Goal: Find specific page/section: Find specific page/section

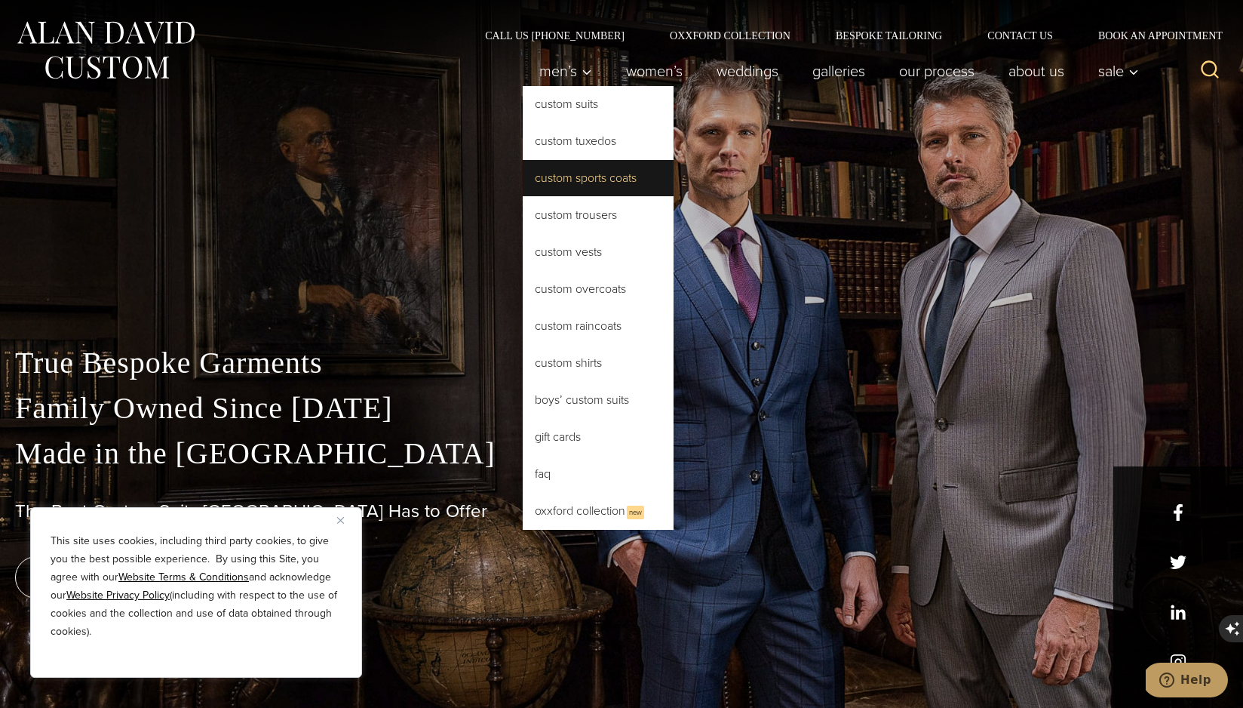
click at [556, 177] on link "Custom Sports Coats" at bounding box center [598, 178] width 151 height 36
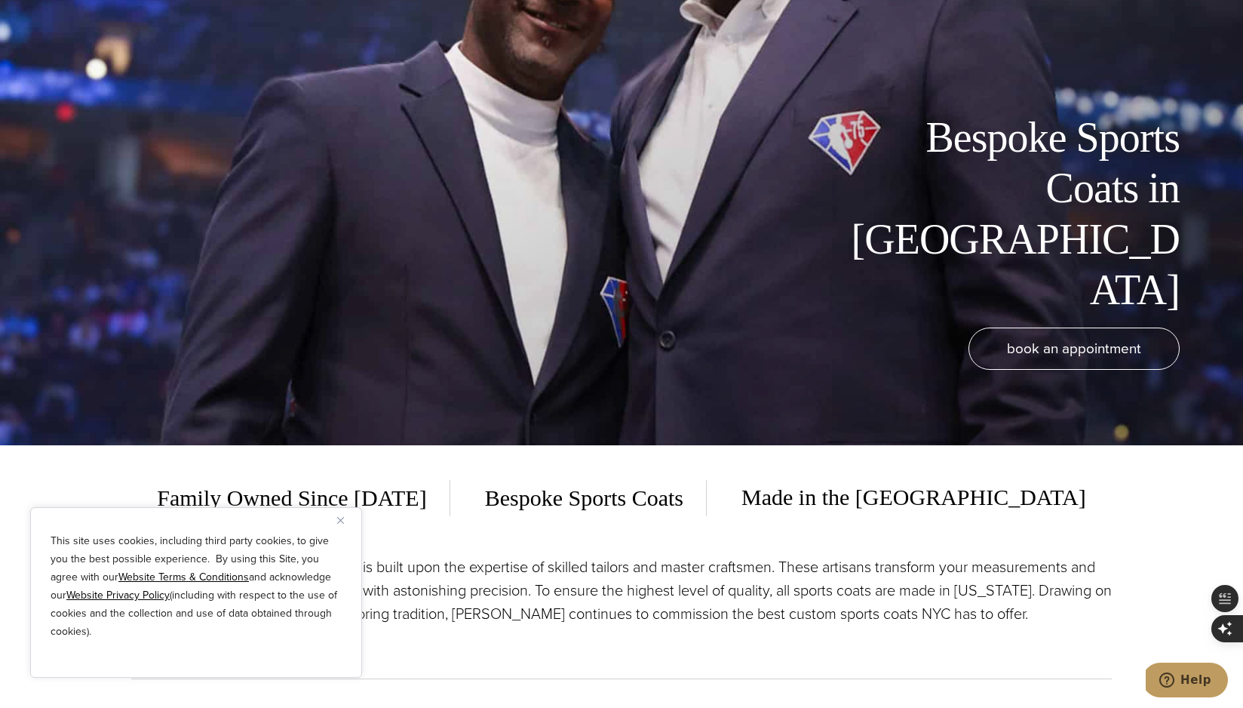
scroll to position [8, 0]
